Goal: Transaction & Acquisition: Subscribe to service/newsletter

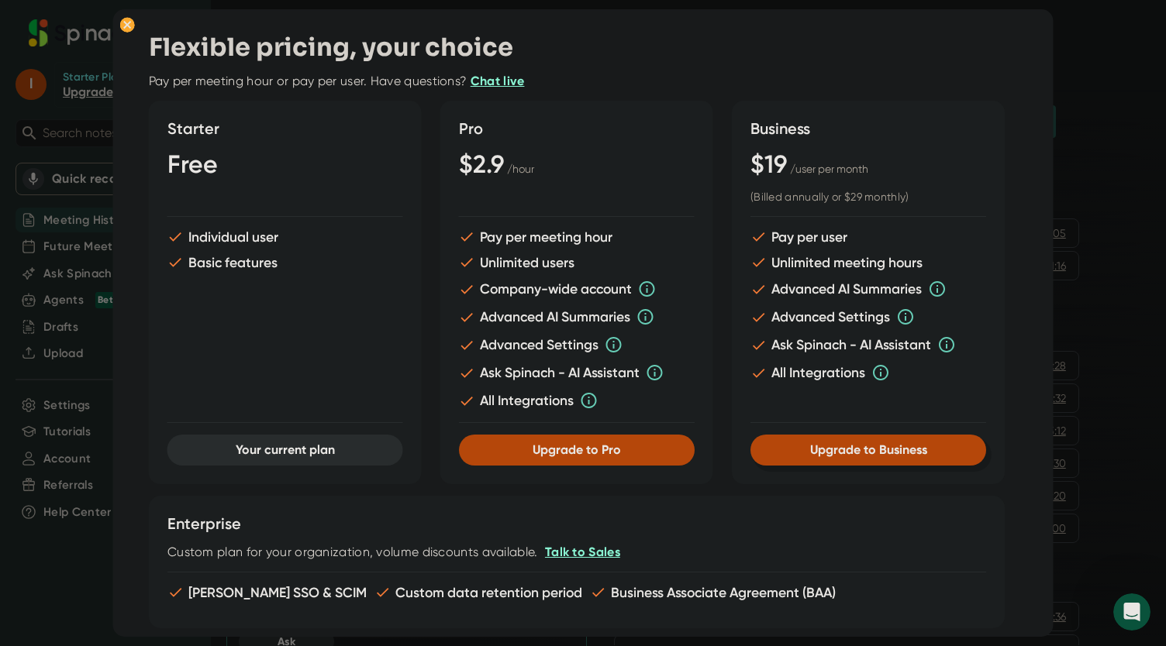
click at [845, 450] on span "Upgrade to Business" at bounding box center [867, 450] width 117 height 15
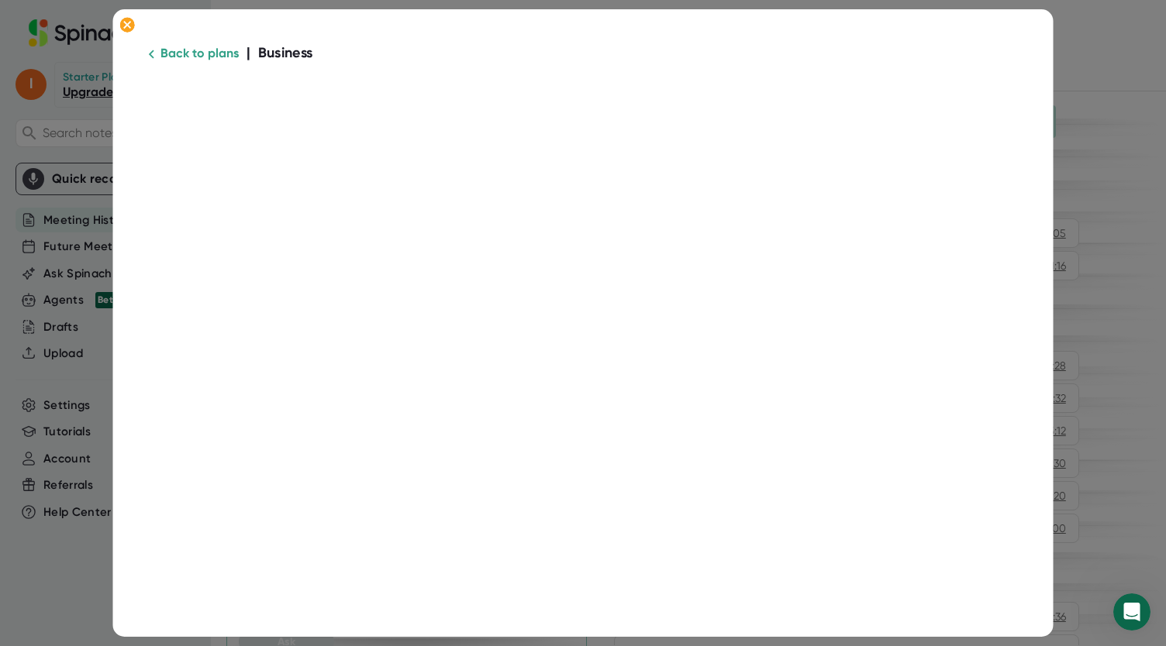
drag, startPoint x: 512, startPoint y: 60, endPoint x: 529, endPoint y: 74, distance: 22.0
click at [512, 60] on div "Back to plans | Business" at bounding box center [583, 53] width 869 height 18
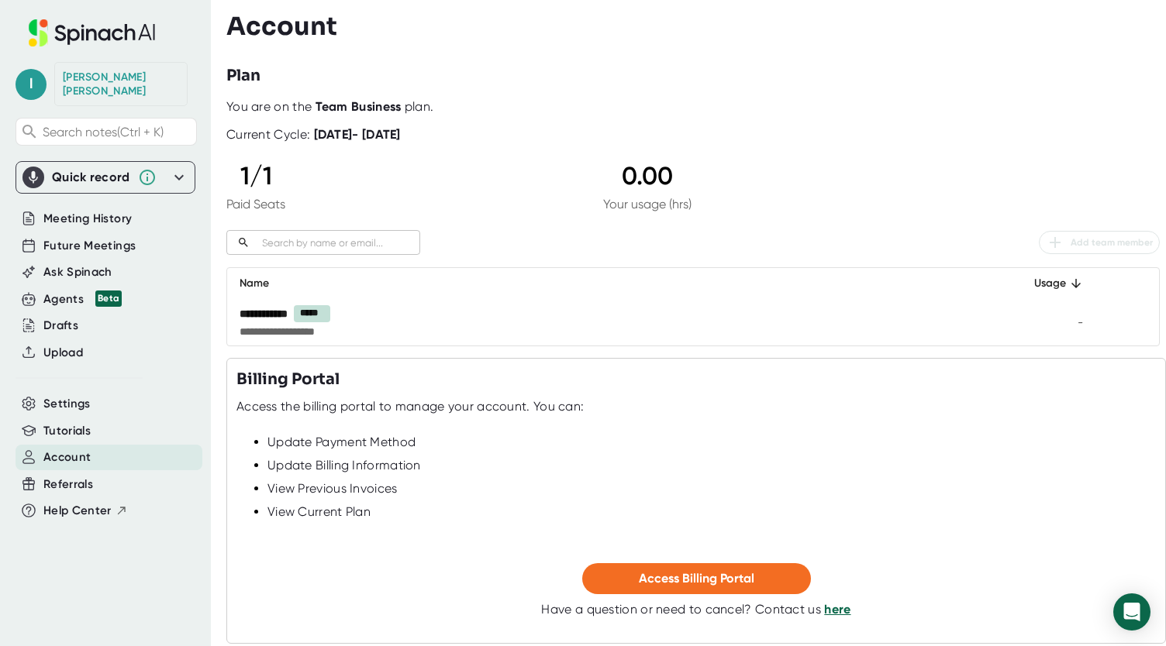
click at [623, 44] on div at bounding box center [695, 52] width 939 height 23
